Goal: Task Accomplishment & Management: Use online tool/utility

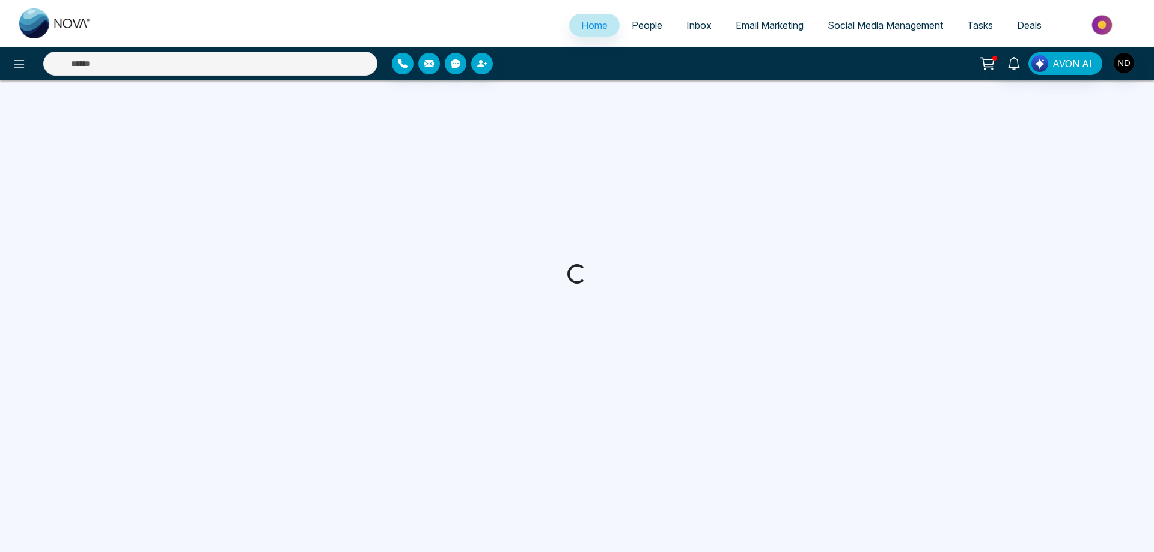
select select "*"
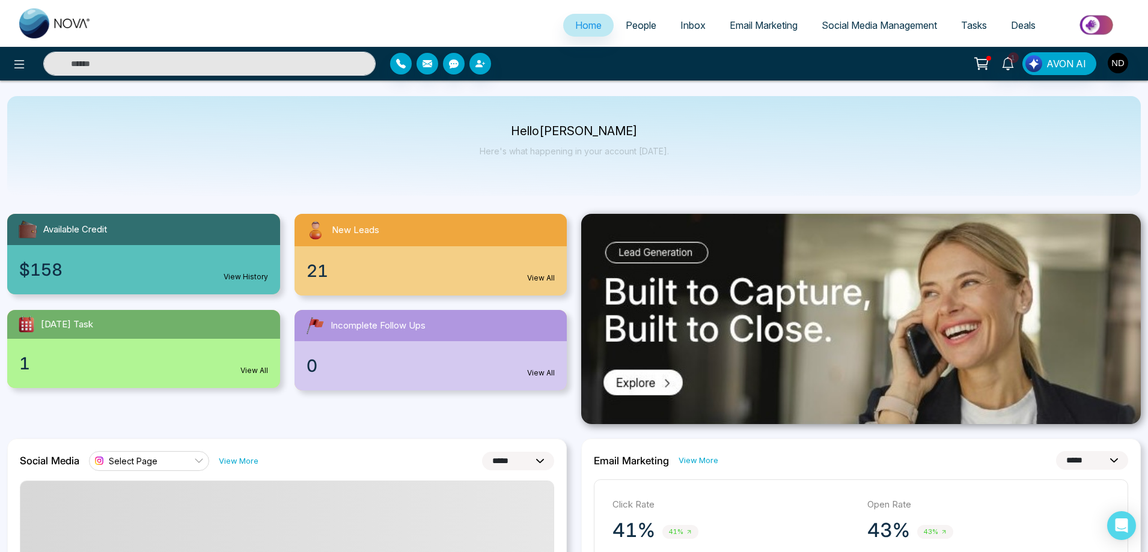
click at [750, 26] on span "Email Marketing" at bounding box center [763, 25] width 68 height 12
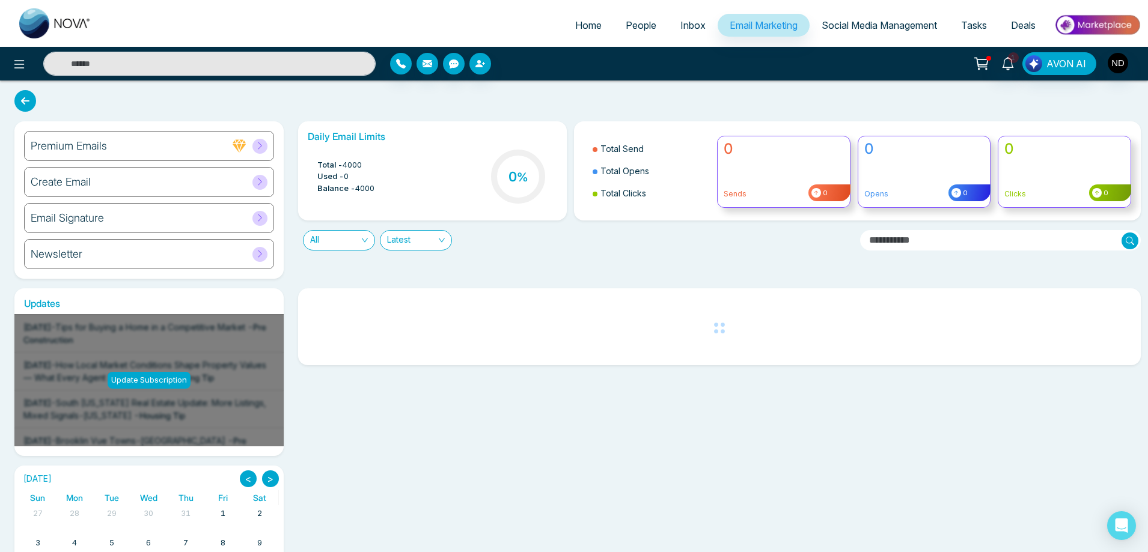
click at [71, 181] on h6 "Create Email" at bounding box center [61, 181] width 60 height 13
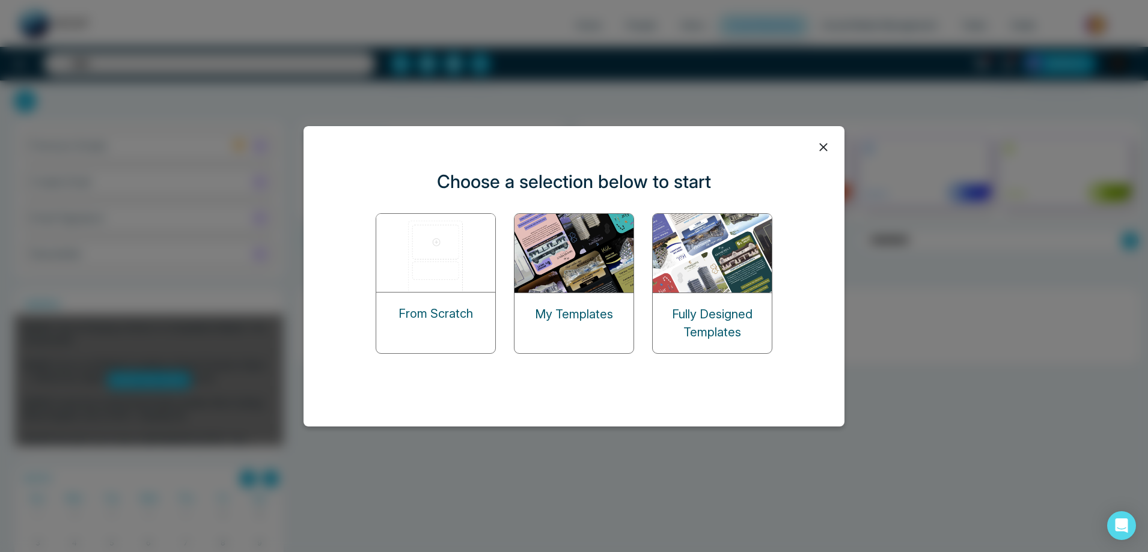
click at [563, 287] on img at bounding box center [574, 253] width 120 height 79
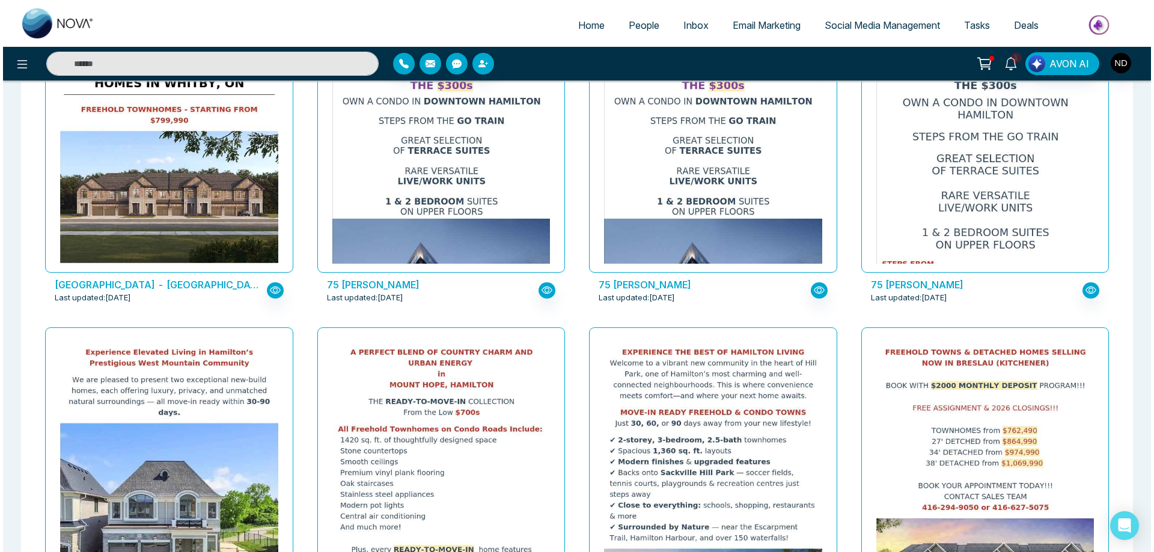
scroll to position [421, 0]
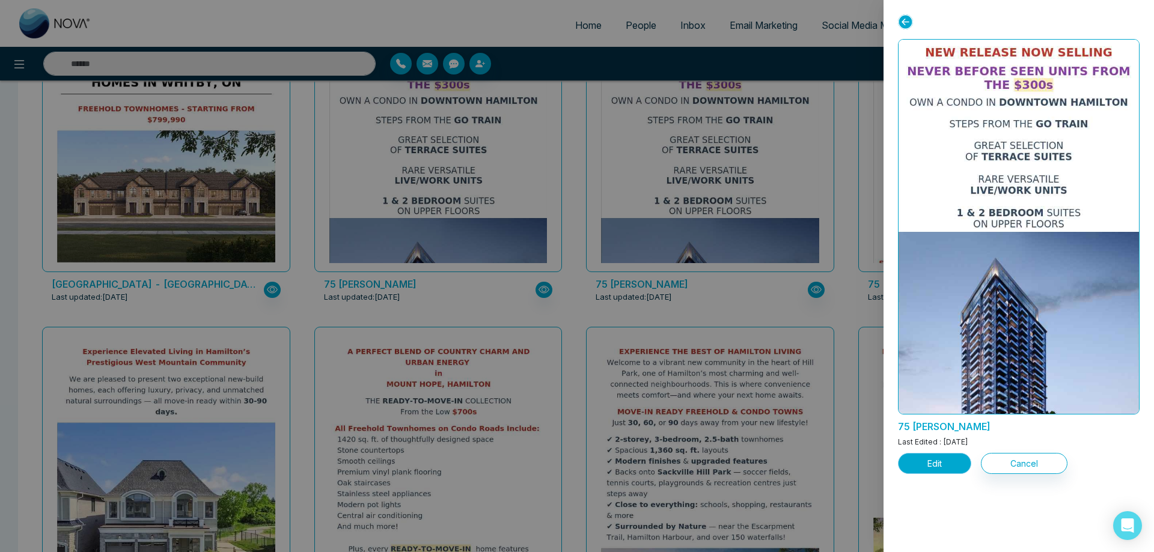
click at [925, 464] on button "Edit" at bounding box center [934, 463] width 73 height 21
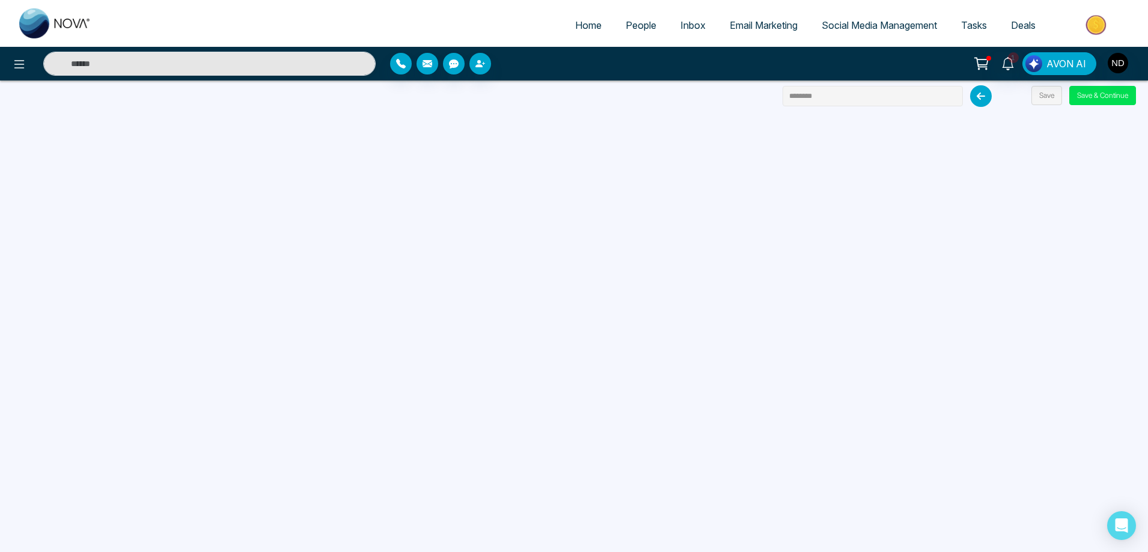
drag, startPoint x: 856, startPoint y: 95, endPoint x: 735, endPoint y: 95, distance: 120.8
click at [735, 95] on div "Home People Inbox Email Marketing Social Media Management Tasks Deals 1 AVON AI…" at bounding box center [574, 276] width 1148 height 552
paste input "********"
type input "**********"
click at [1098, 100] on button "Save & Continue" at bounding box center [1102, 95] width 67 height 19
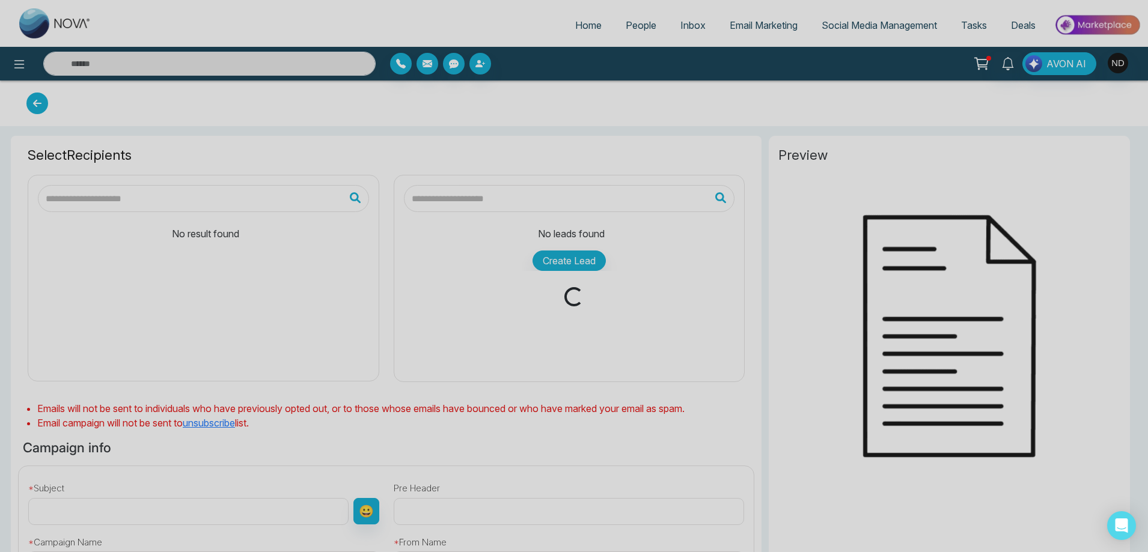
type input "**********"
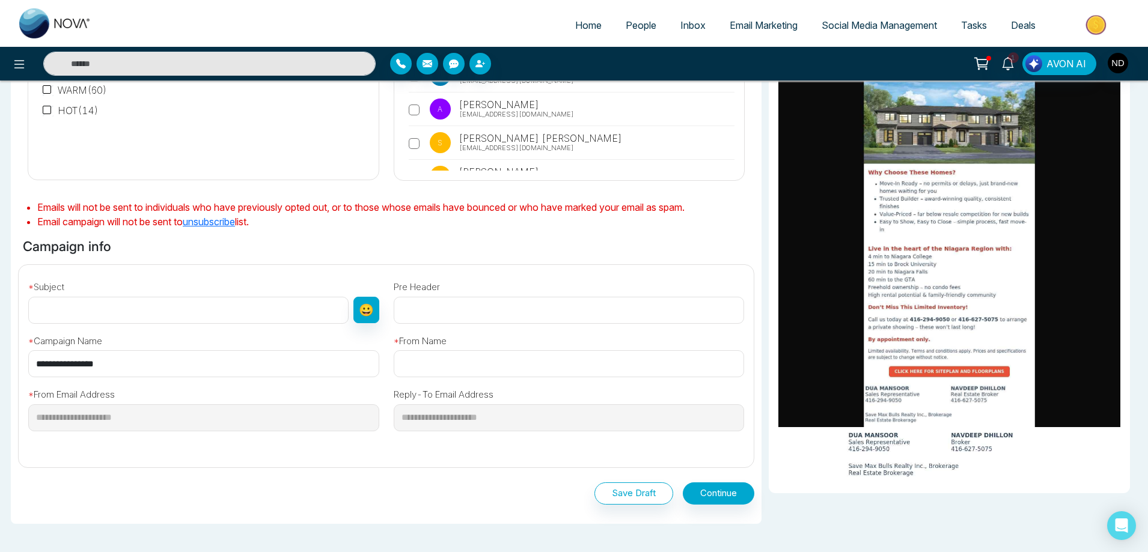
scroll to position [240, 0]
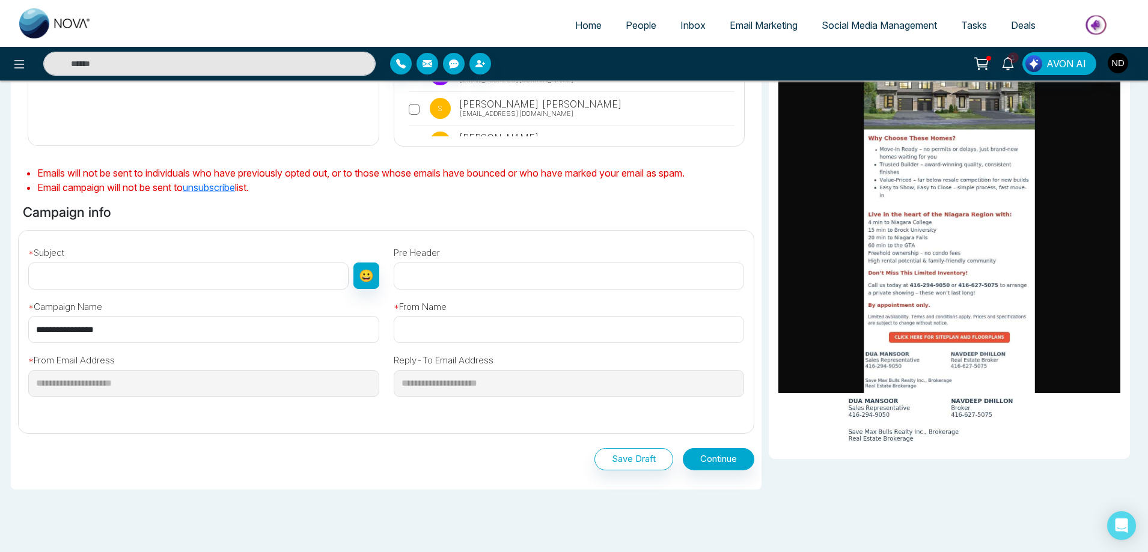
click at [119, 280] on input "text" at bounding box center [188, 276] width 320 height 27
paste input "**********"
type input "**********"
click at [484, 279] on input "text" at bounding box center [569, 276] width 351 height 27
paste input "**********"
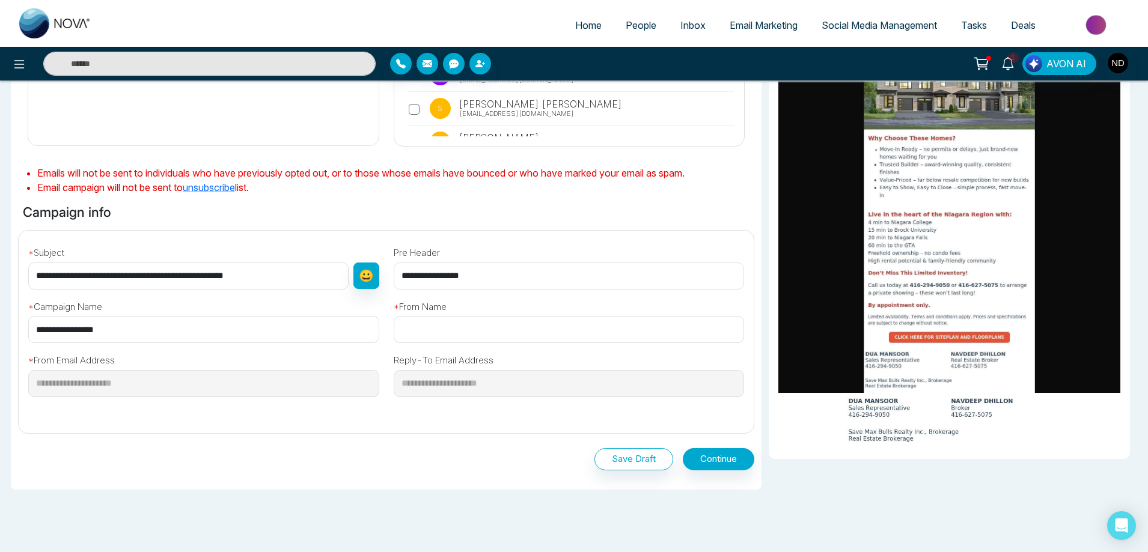
type input "**********"
click at [464, 326] on input "text" at bounding box center [569, 329] width 351 height 27
type input "**********"
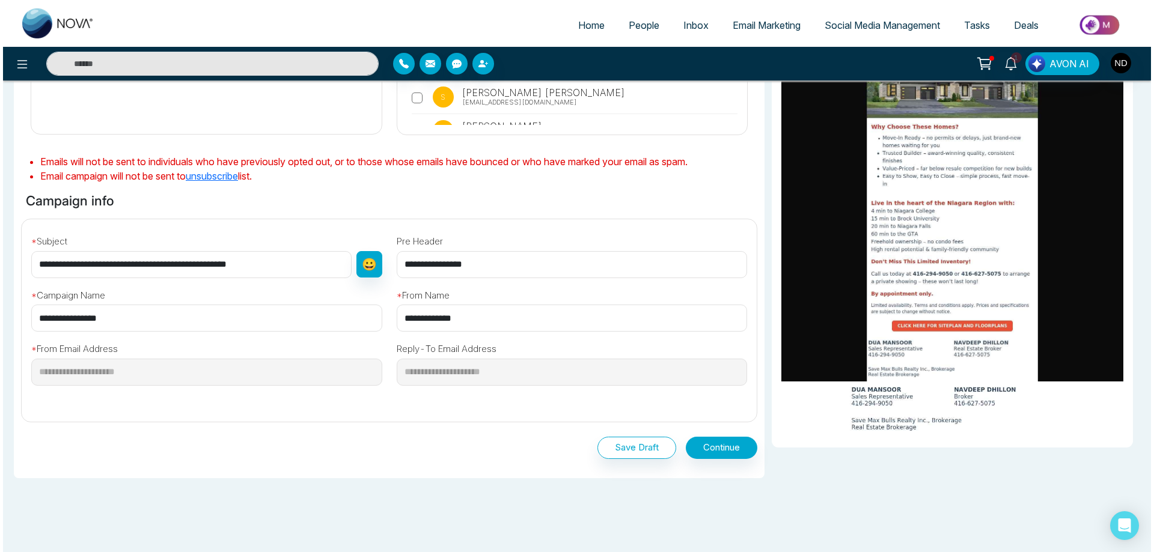
scroll to position [282, 0]
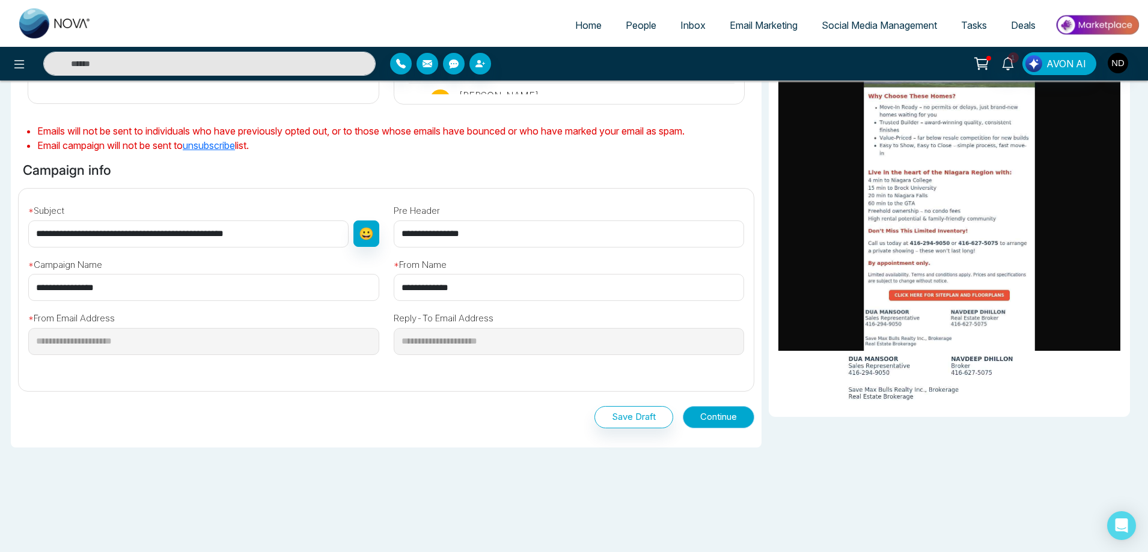
click at [704, 419] on button "Continue" at bounding box center [718, 417] width 71 height 22
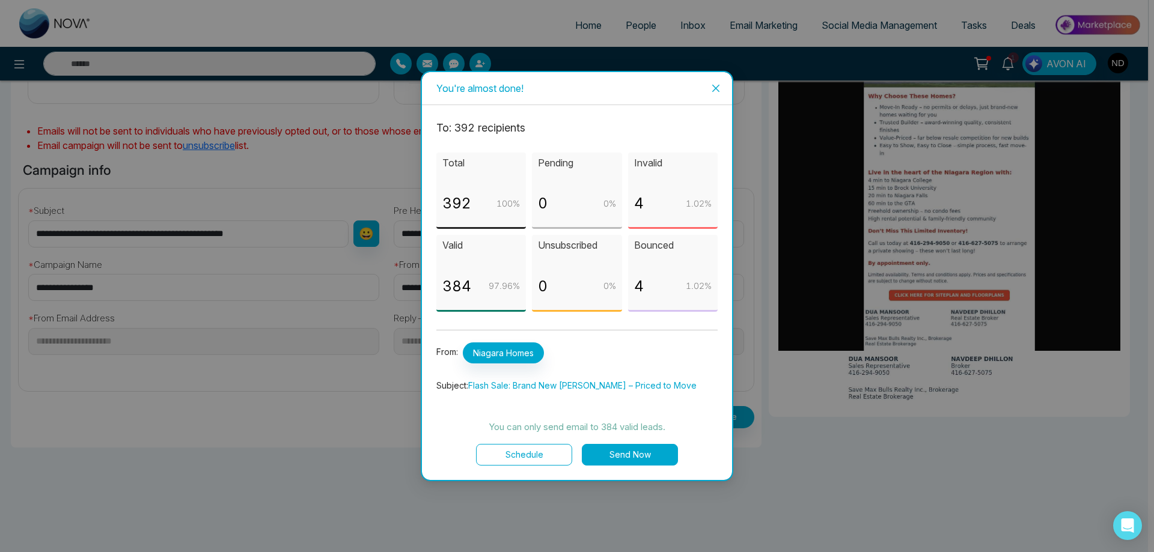
click at [515, 457] on button "Schedule" at bounding box center [524, 455] width 96 height 22
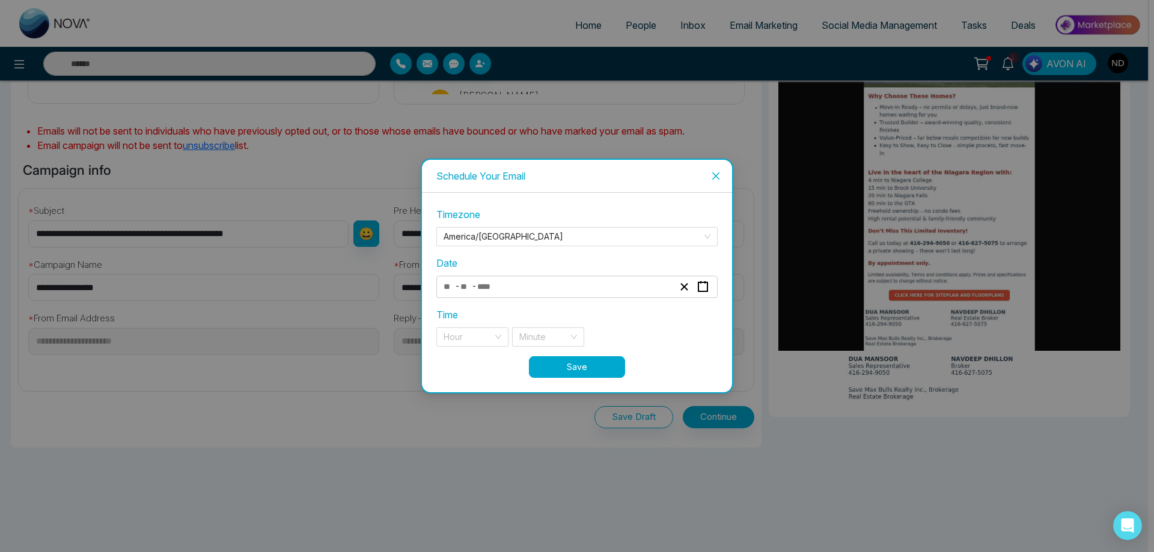
click at [625, 291] on div "- -" at bounding box center [558, 287] width 233 height 16
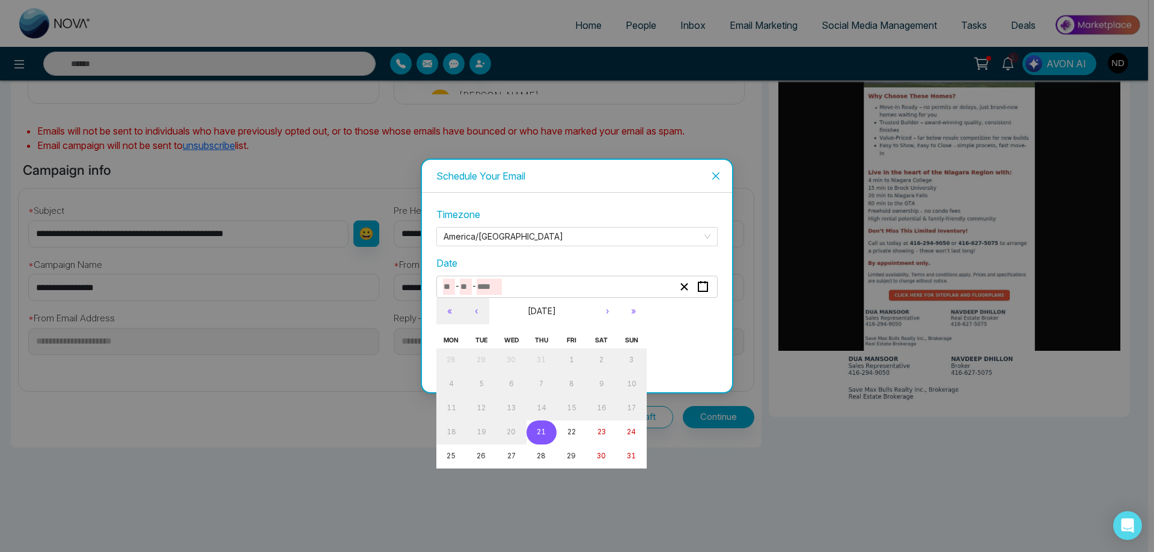
click at [539, 433] on abbr "21" at bounding box center [541, 432] width 9 height 8
type input "*"
type input "**"
type input "****"
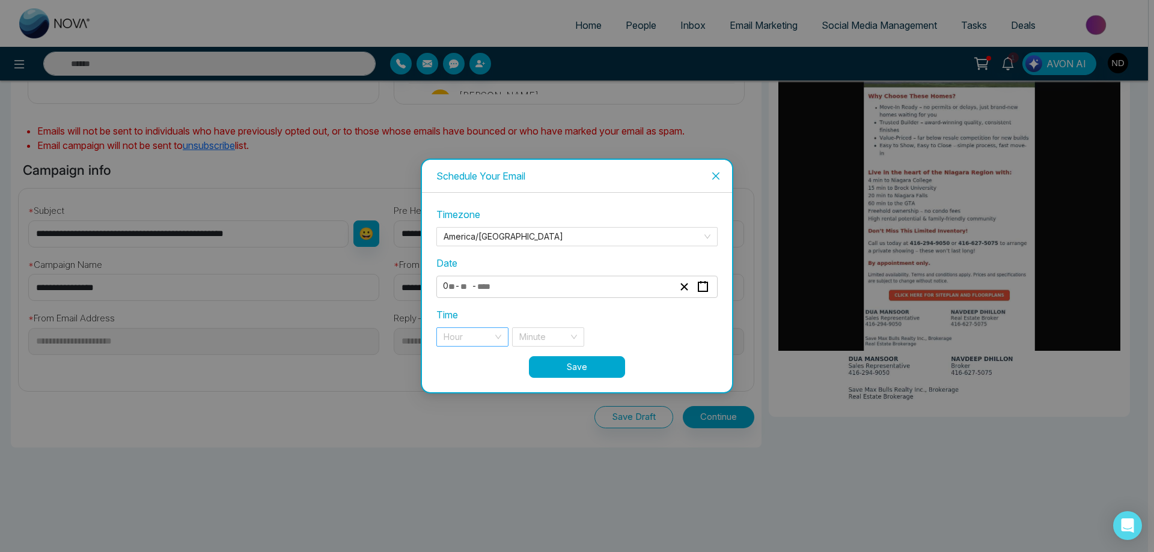
click at [503, 335] on div "Hour" at bounding box center [472, 336] width 72 height 19
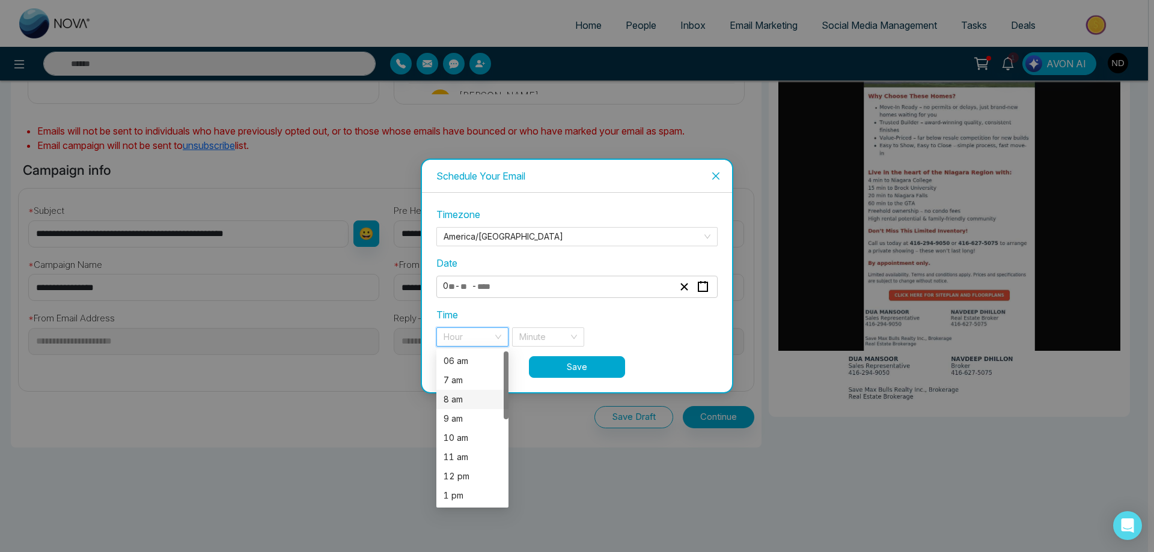
click at [457, 402] on div "8 am" at bounding box center [472, 399] width 58 height 13
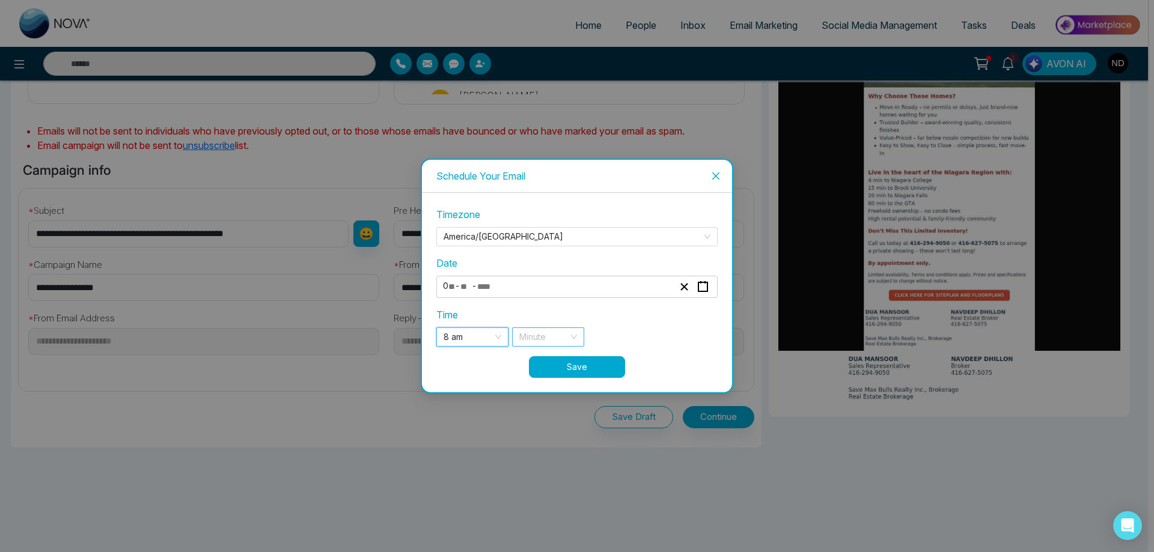
click at [576, 333] on div "Minute" at bounding box center [548, 336] width 72 height 19
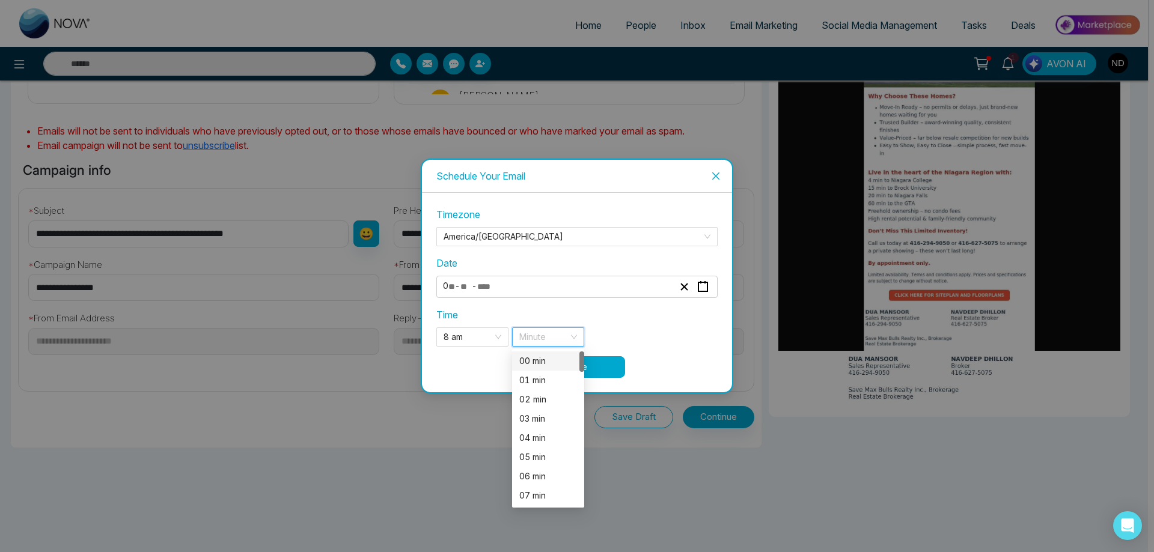
click at [521, 361] on div "00 min" at bounding box center [548, 360] width 58 height 13
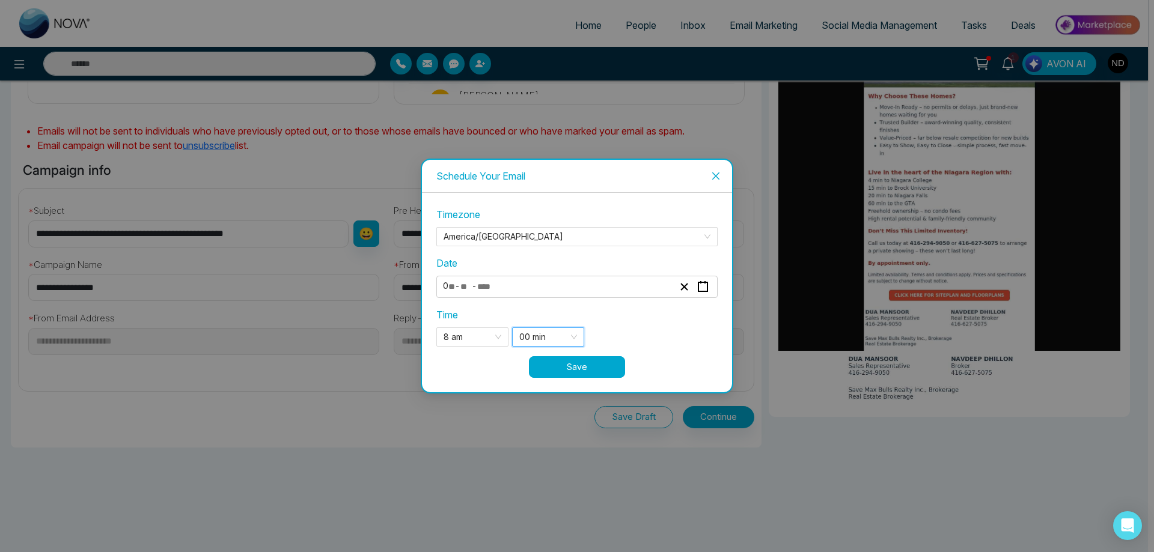
click at [577, 367] on button "Save" at bounding box center [577, 367] width 96 height 22
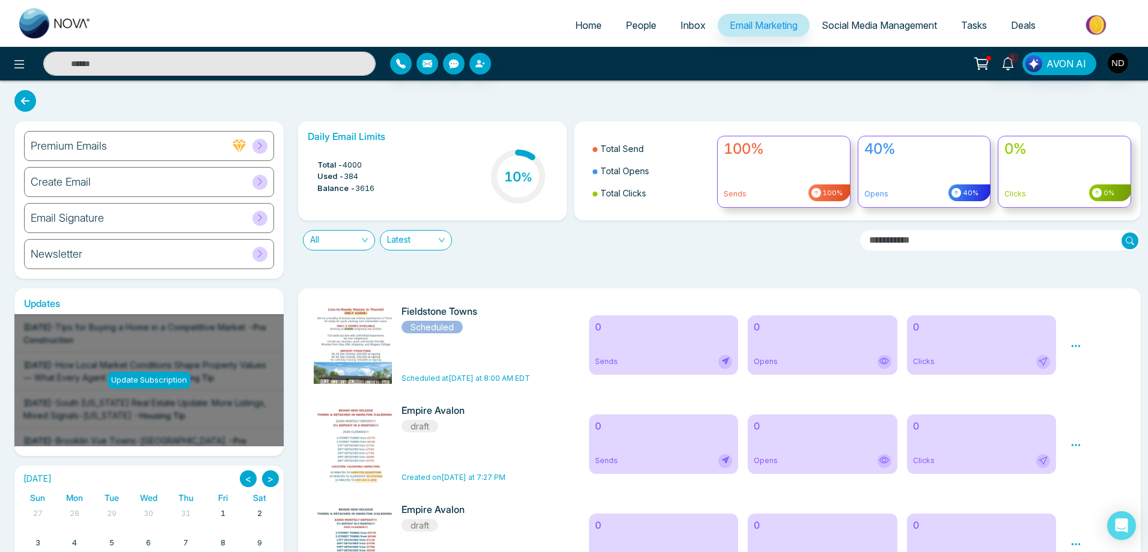
click at [105, 59] on input "text" at bounding box center [209, 64] width 332 height 24
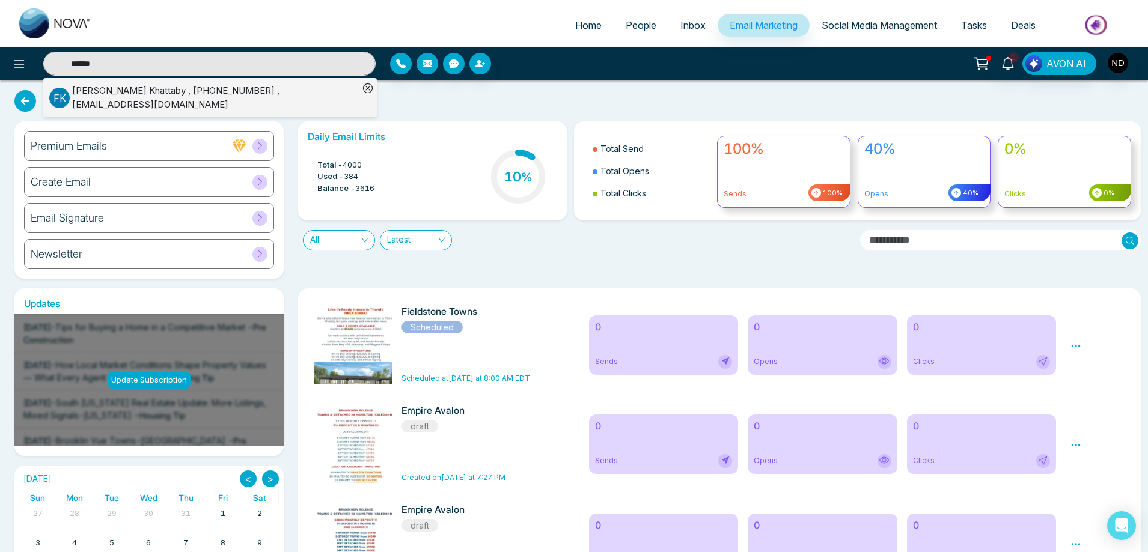
type input "******"
click at [261, 94] on div "Fouzia El Khattaby , +13653662917 , fouziaarrese@aol.com" at bounding box center [215, 97] width 287 height 27
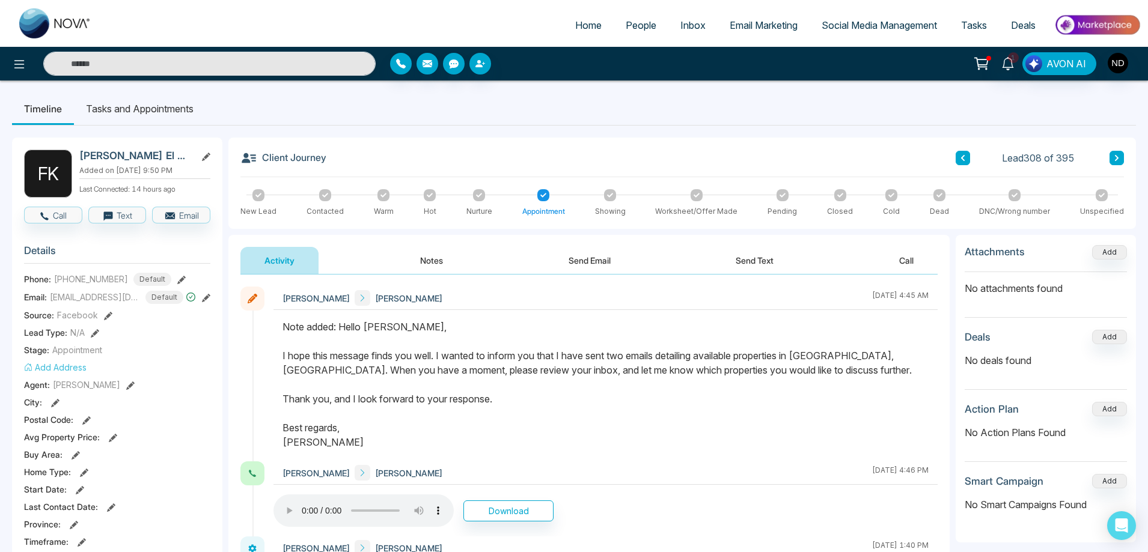
drag, startPoint x: 331, startPoint y: 442, endPoint x: 341, endPoint y: 325, distance: 117.0
click at [341, 325] on div "Note added: Hello Fouzia, I hope this message finds you well. I wanted to infor…" at bounding box center [605, 385] width 646 height 130
click at [519, 401] on div "Note added: Hello Fouzia, I hope this message finds you well. I wanted to infor…" at bounding box center [605, 385] width 646 height 130
click at [1113, 61] on img "button" at bounding box center [1117, 63] width 20 height 20
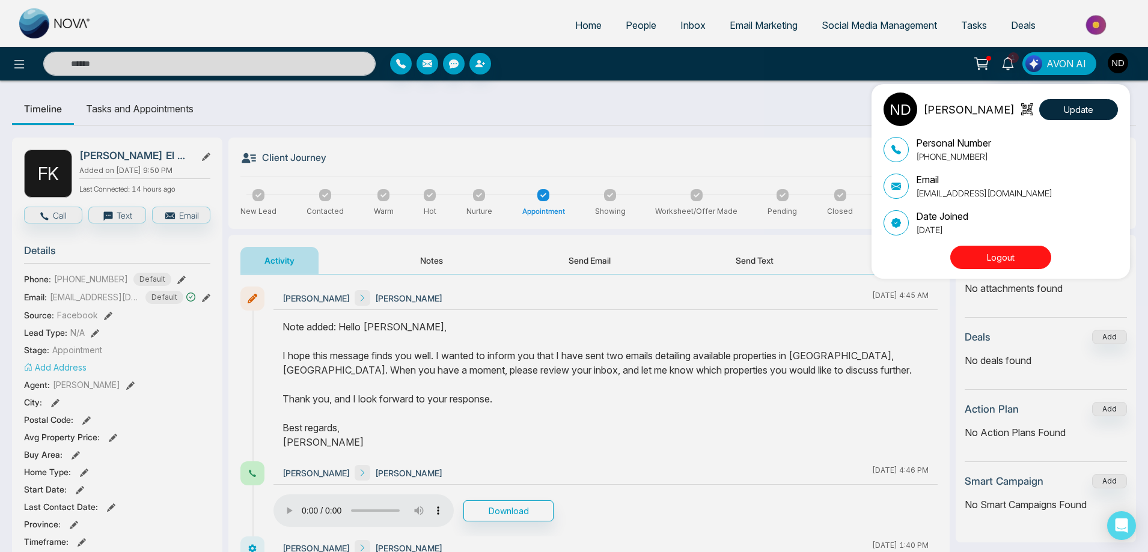
click at [1009, 261] on button "Logout" at bounding box center [1000, 257] width 101 height 23
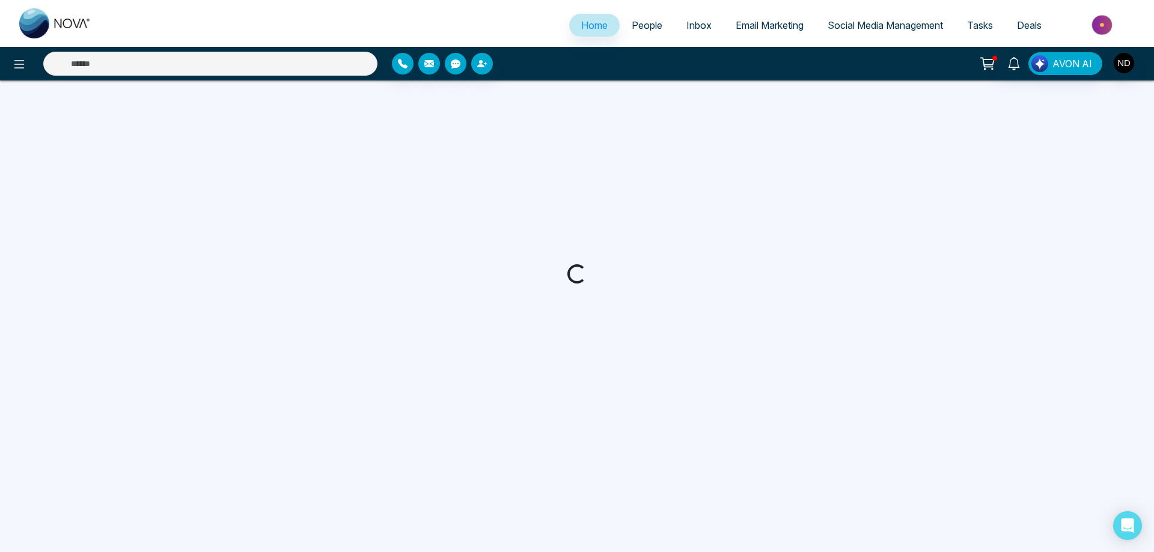
select select "*"
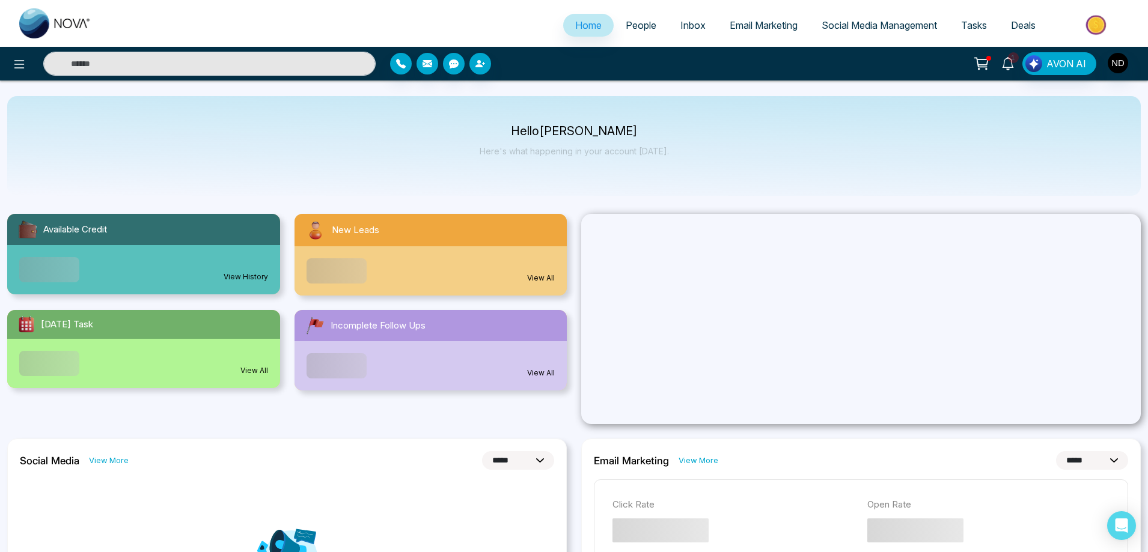
click at [1011, 66] on icon at bounding box center [1007, 63] width 13 height 13
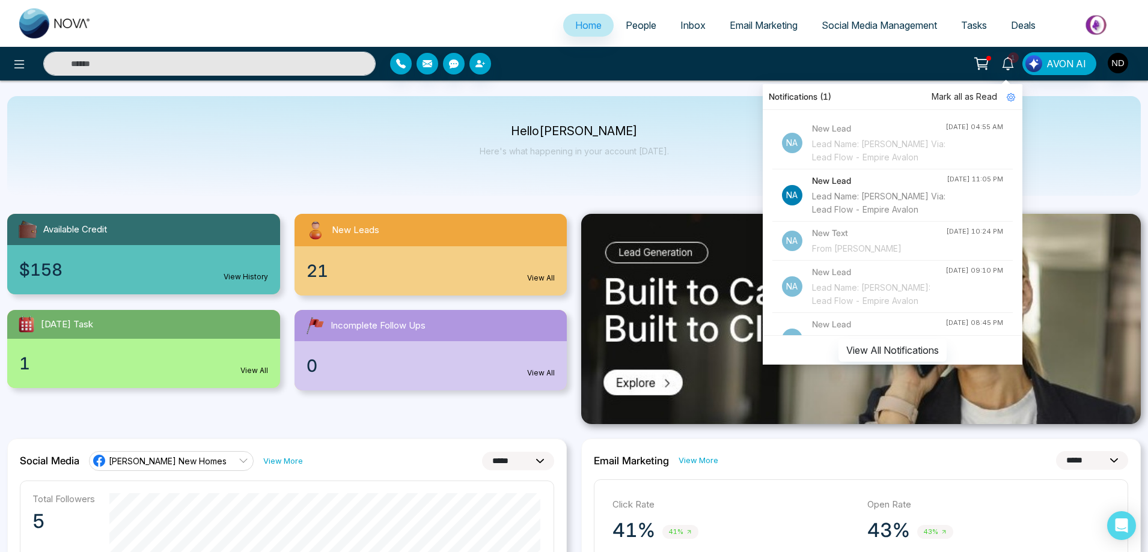
click at [883, 216] on div "Lead Name: [PERSON_NAME] Via: Lead Flow - Empire Avalon" at bounding box center [879, 203] width 135 height 26
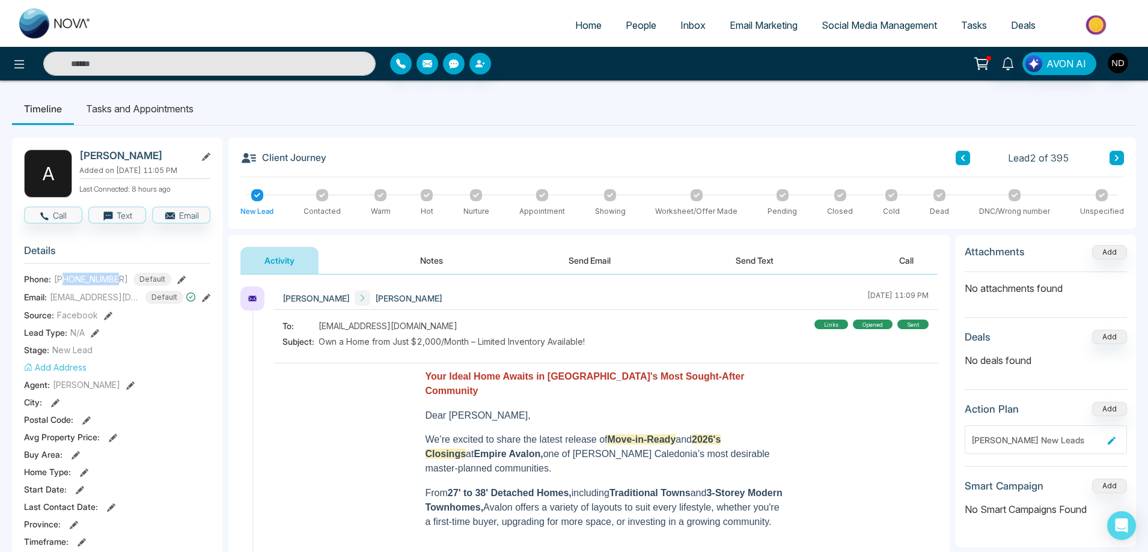
drag, startPoint x: 66, startPoint y: 278, endPoint x: 120, endPoint y: 278, distance: 53.5
click at [120, 278] on div "[PHONE_NUMBER] Default" at bounding box center [112, 279] width 117 height 13
copy span "2896987299"
click at [741, 26] on span "Email Marketing" at bounding box center [763, 25] width 68 height 12
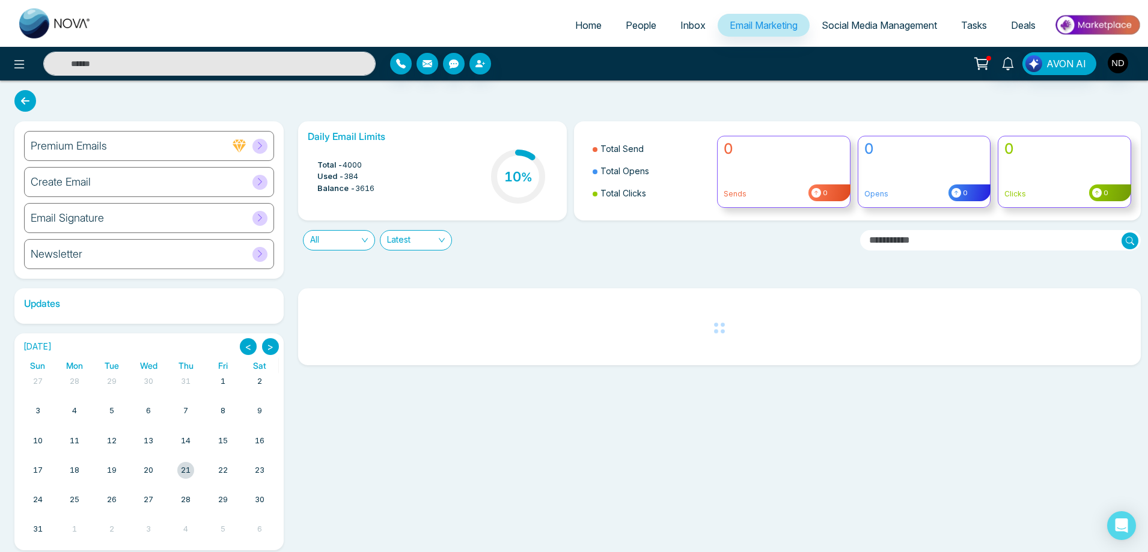
click at [92, 180] on div "Create Email" at bounding box center [149, 182] width 250 height 30
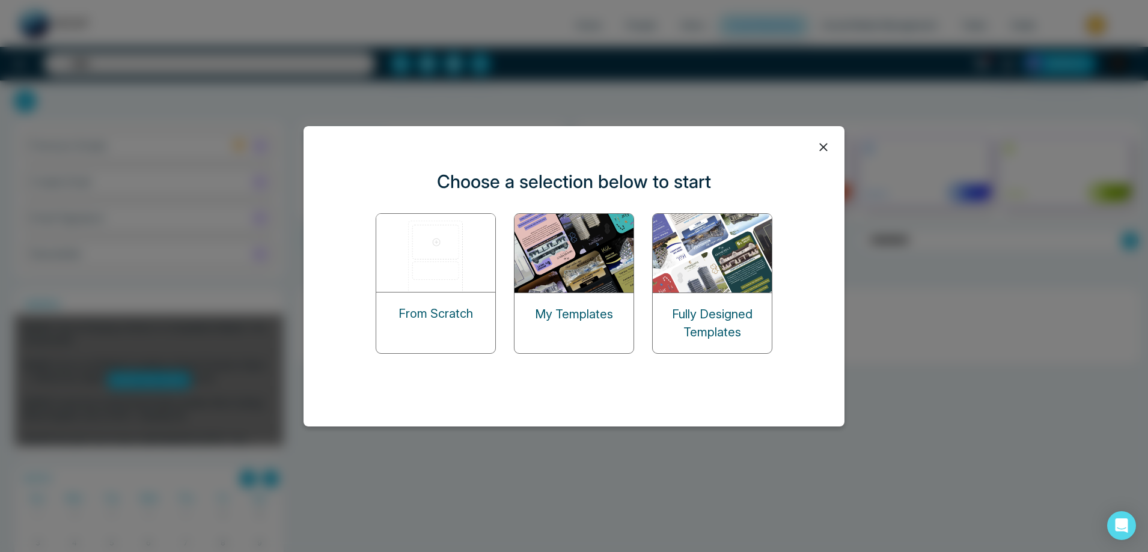
click at [537, 246] on img at bounding box center [574, 253] width 120 height 79
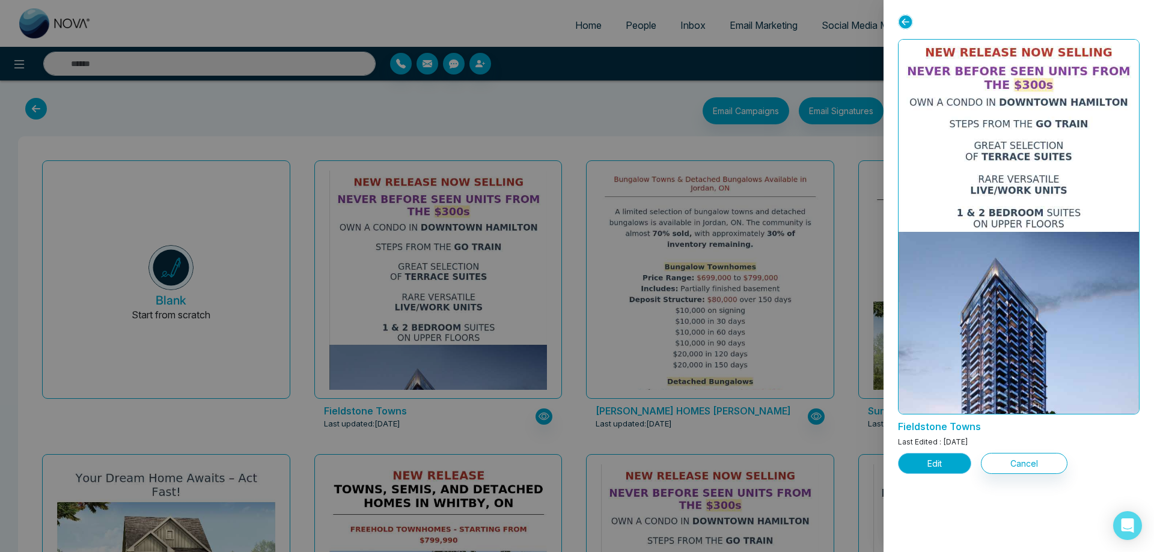
click at [941, 465] on button "Edit" at bounding box center [934, 463] width 73 height 21
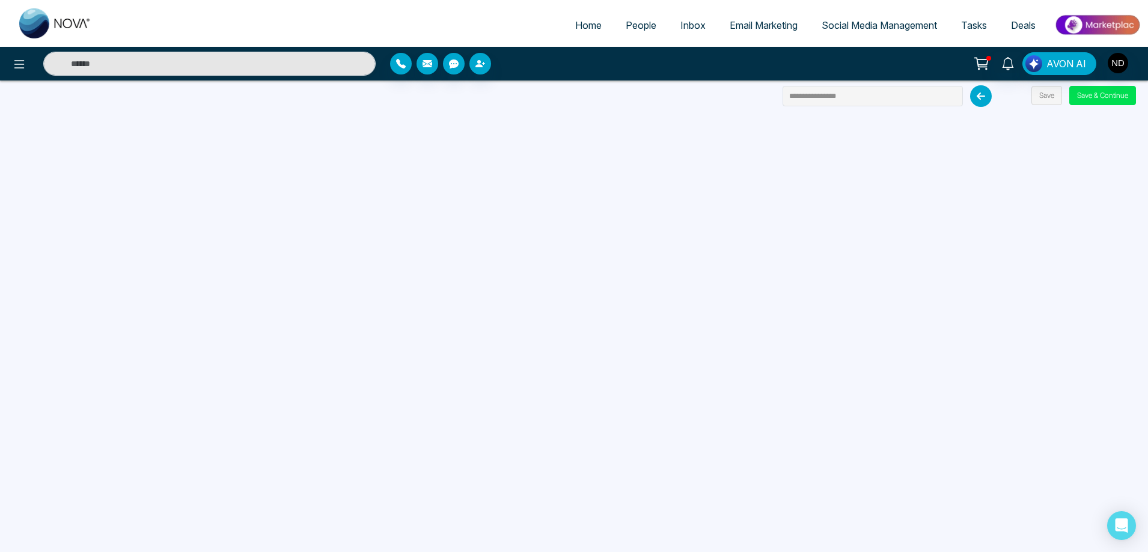
click at [631, 28] on span "People" at bounding box center [640, 25] width 31 height 12
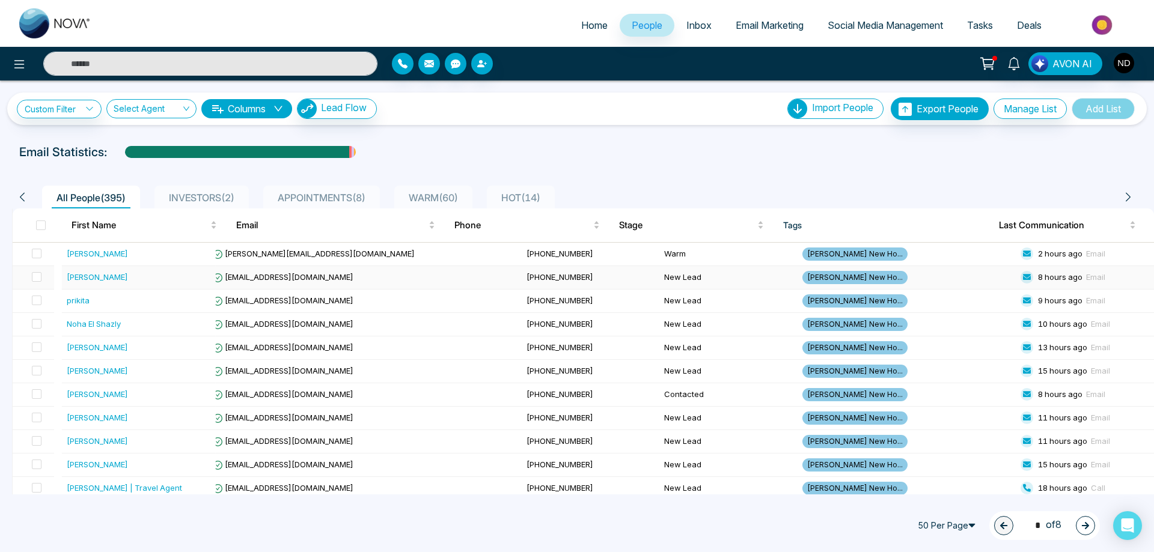
click at [87, 277] on div "[PERSON_NAME]" at bounding box center [97, 277] width 61 height 12
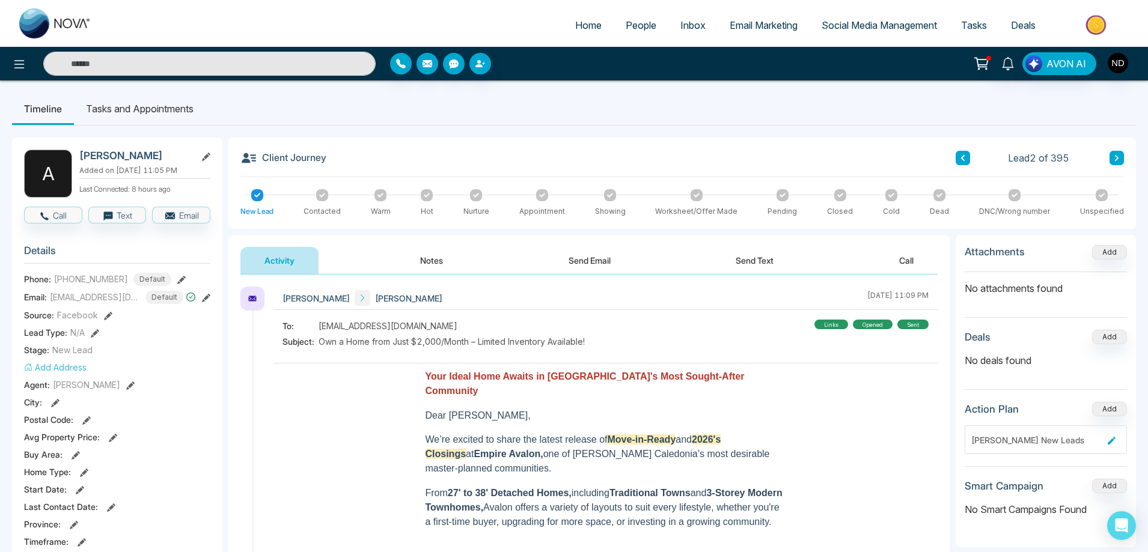
click at [440, 262] on button "Notes" at bounding box center [431, 260] width 71 height 27
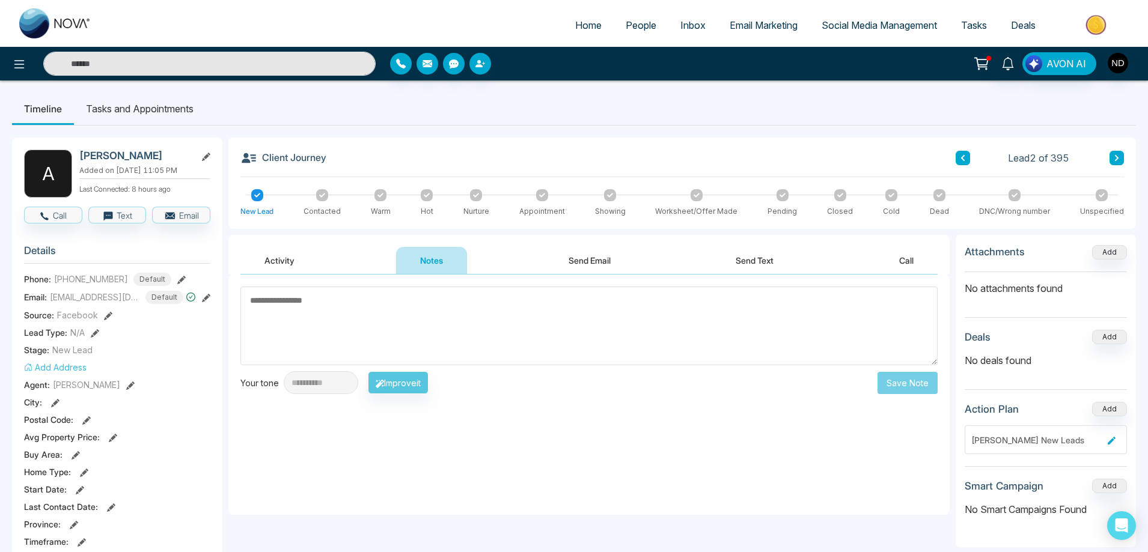
click at [768, 259] on button "Send Text" at bounding box center [754, 260] width 86 height 27
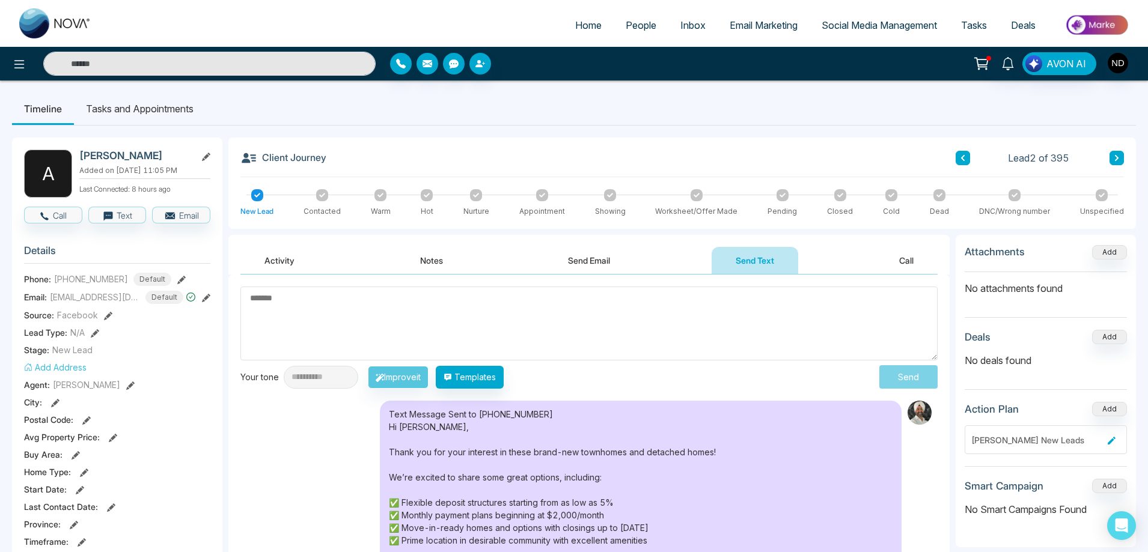
click at [1119, 158] on button at bounding box center [1116, 158] width 14 height 14
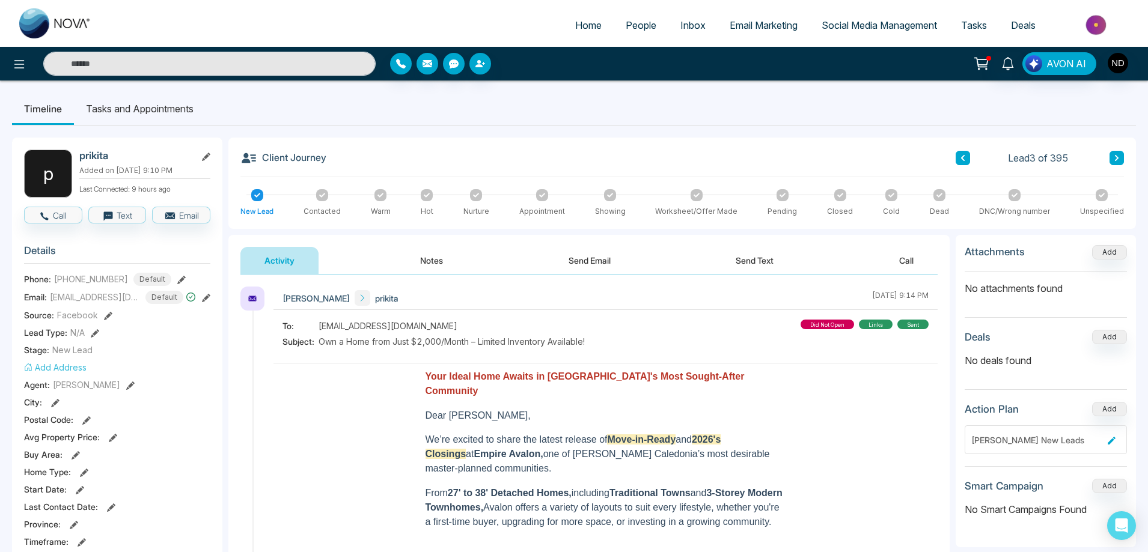
click at [767, 257] on button "Send Text" at bounding box center [754, 260] width 86 height 27
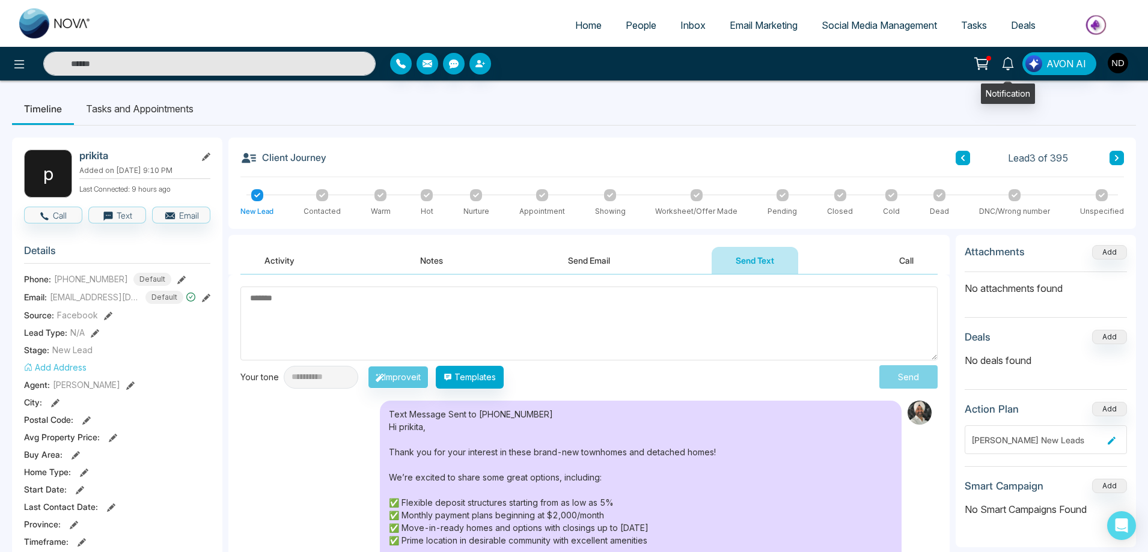
click at [1004, 64] on icon at bounding box center [1007, 63] width 13 height 13
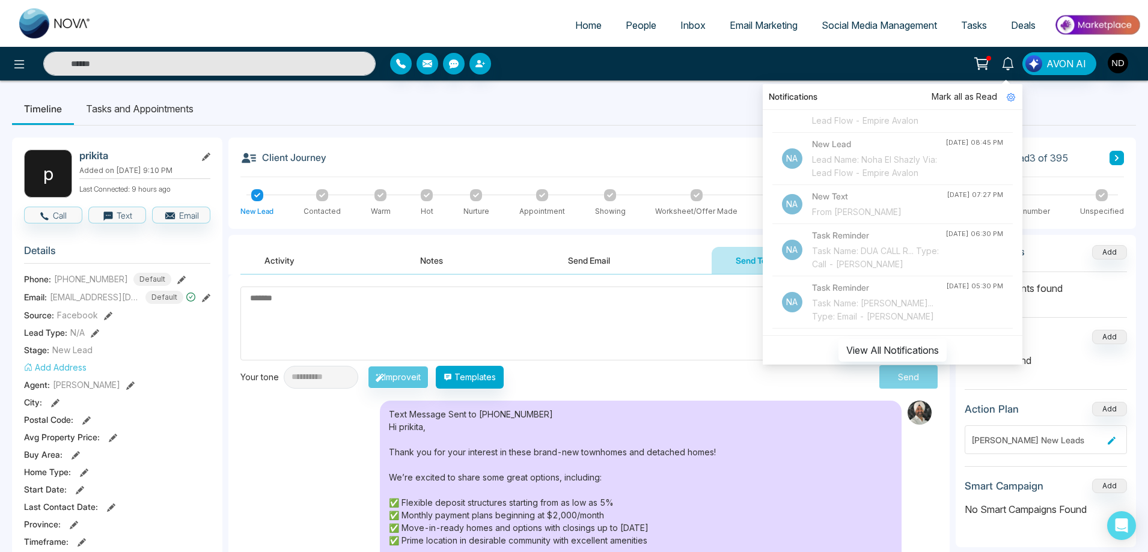
scroll to position [240, 0]
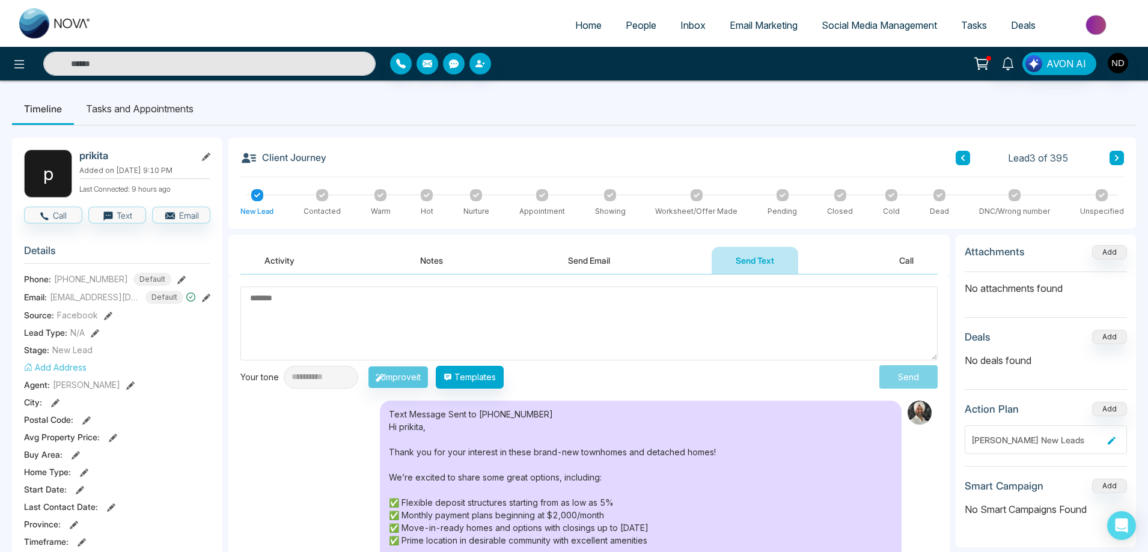
click at [258, 64] on input "text" at bounding box center [209, 64] width 332 height 24
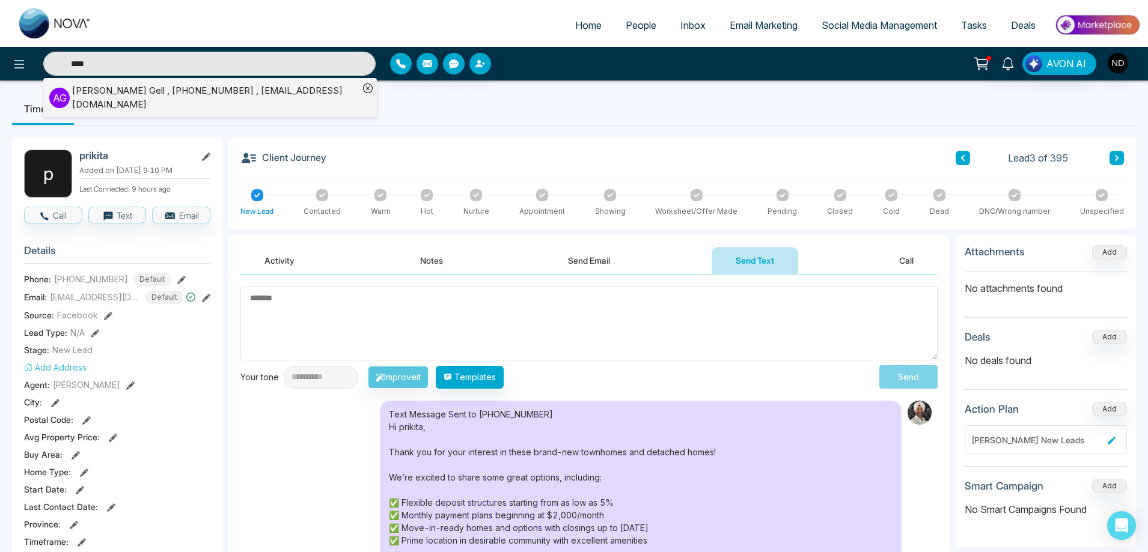
type input "****"
click at [156, 96] on div "[PERSON_NAME] , [PHONE_NUMBER] , [EMAIL_ADDRESS][DOMAIN_NAME]" at bounding box center [215, 97] width 287 height 27
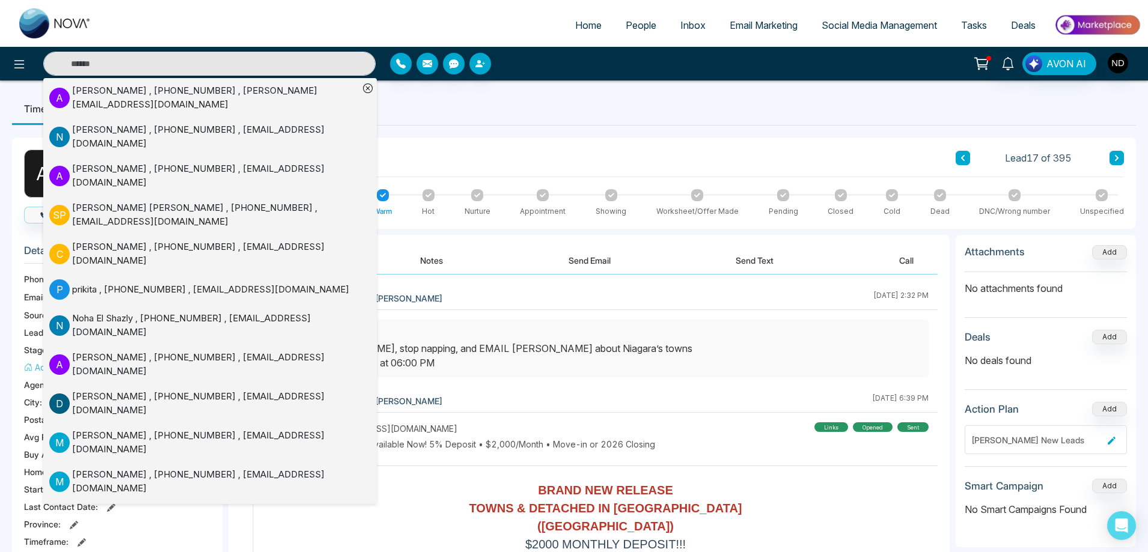
click at [770, 349] on div "Task created: Lazy [PERSON_NAME], stop napping, and EMAIL [PERSON_NAME] about […" at bounding box center [605, 348] width 631 height 43
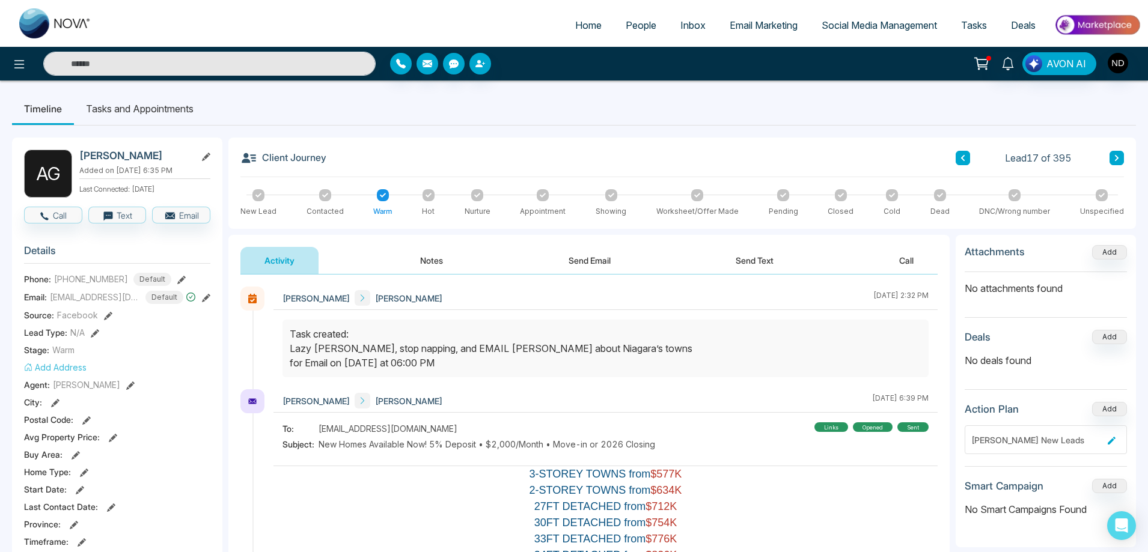
scroll to position [114, 0]
